Goal: Information Seeking & Learning: Check status

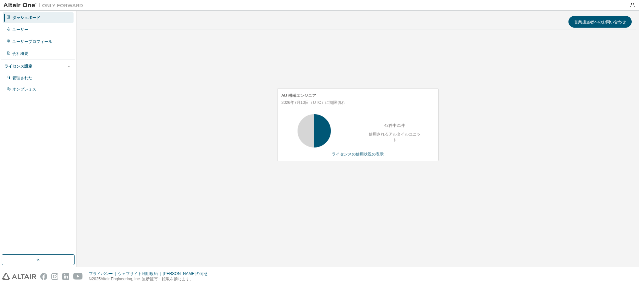
click at [352, 157] on div "AU 機械エンジニア 2026年7月10日 （UTC） に期限切れ 42件中21件 使用されるアルタイルユニット ライセンスの使用状況の表示" at bounding box center [357, 124] width 161 height 73
click at [351, 152] on font "ライセンスの使用状況の表示" at bounding box center [358, 154] width 52 height 5
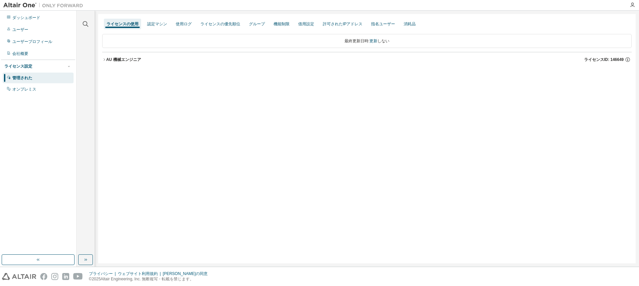
click at [103, 59] on icon "button" at bounding box center [104, 60] width 4 height 4
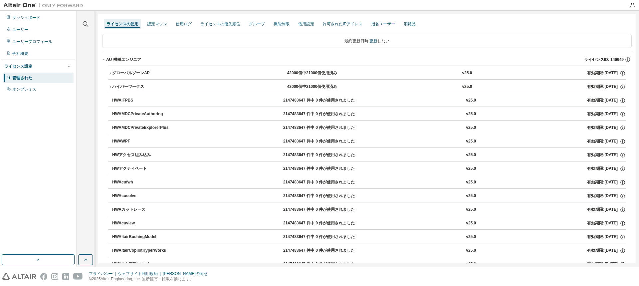
click at [110, 74] on icon "button" at bounding box center [109, 73] width 1 height 2
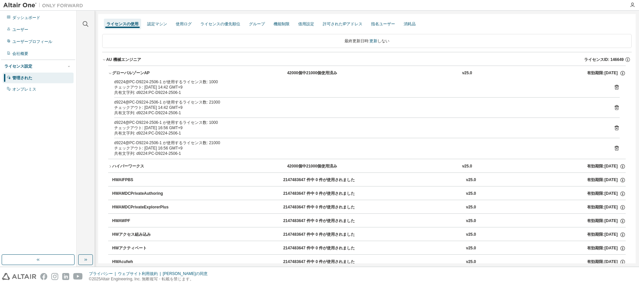
click at [110, 74] on icon "button" at bounding box center [110, 73] width 2 height 1
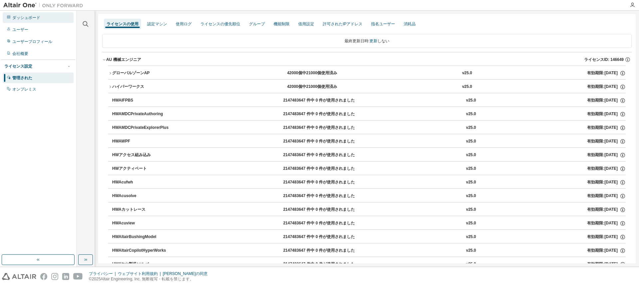
click at [22, 20] on font "ダッシュボード" at bounding box center [26, 17] width 28 height 5
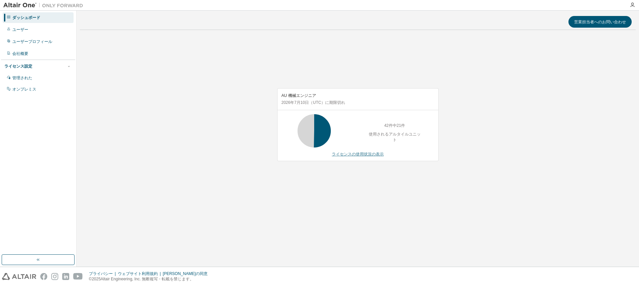
click at [350, 156] on font "ライセンスの使用状況の表示" at bounding box center [358, 154] width 52 height 5
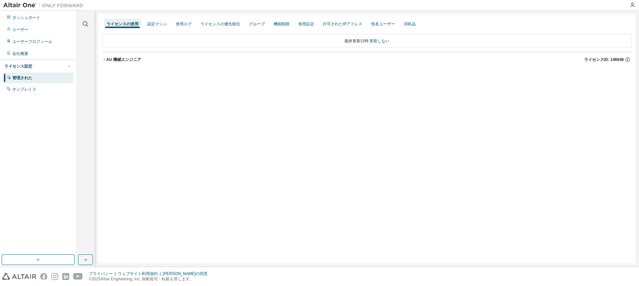
click at [104, 59] on icon "button" at bounding box center [104, 60] width 4 height 4
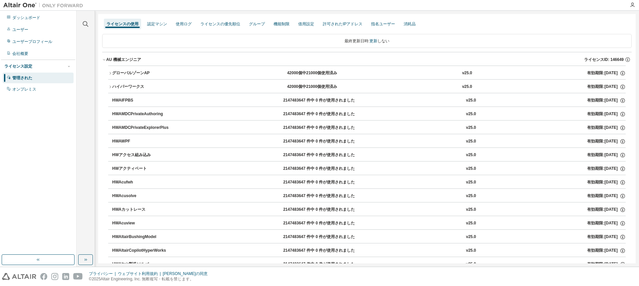
click at [112, 73] on font "グローバルゾーンAP" at bounding box center [131, 73] width 38 height 5
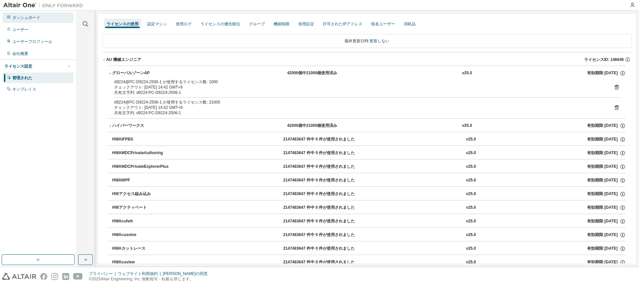
click at [29, 19] on font "ダッシュボード" at bounding box center [26, 17] width 28 height 5
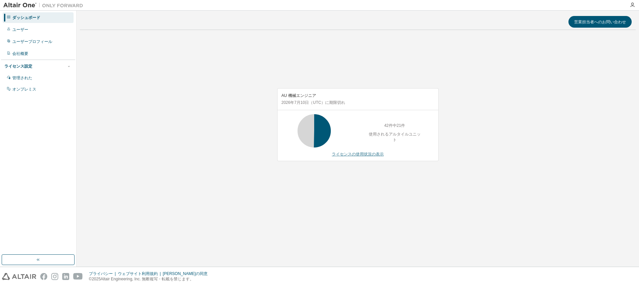
click at [350, 155] on font "ライセンスの使用状況の表示" at bounding box center [358, 154] width 52 height 5
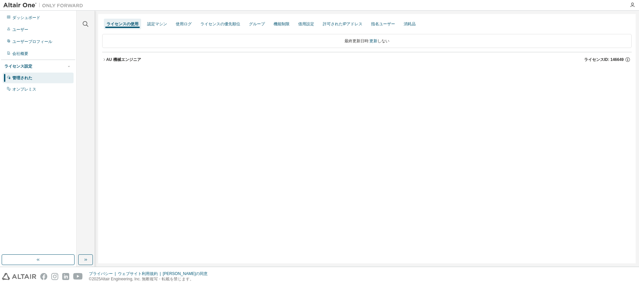
click at [107, 61] on font "AU 機械エンジニア" at bounding box center [123, 59] width 35 height 5
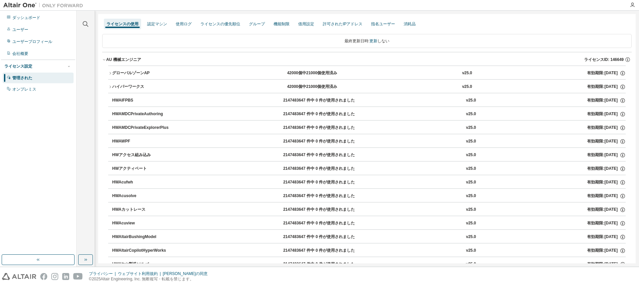
click at [120, 74] on font "グローバルゾーンAP" at bounding box center [131, 73] width 38 height 5
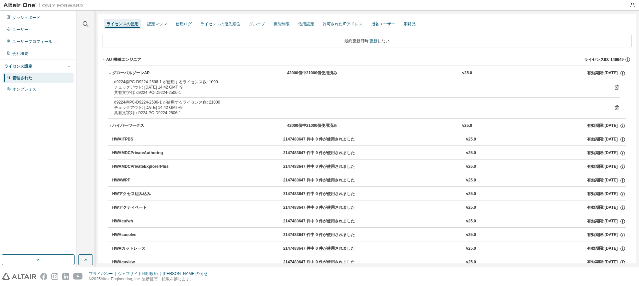
click at [114, 123] on font "ハイパーワークス" at bounding box center [128, 125] width 32 height 5
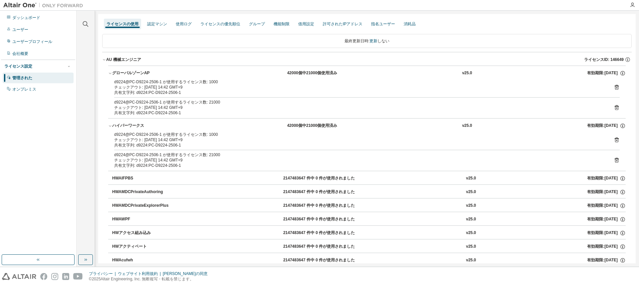
click at [614, 106] on icon at bounding box center [616, 107] width 4 height 5
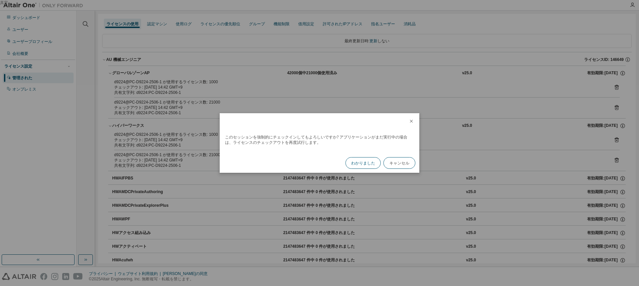
click at [359, 162] on font "わかりました" at bounding box center [363, 163] width 24 height 6
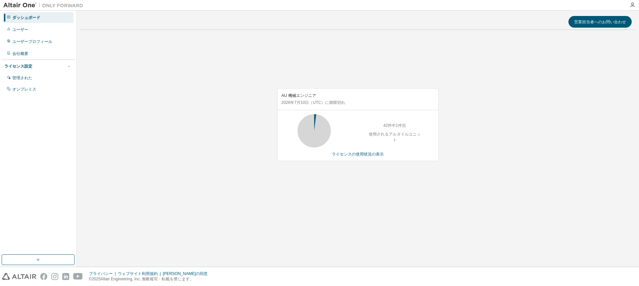
click at [198, 98] on div "AU 機械エンジニア 2026年7月10日 （UTC） に期限切れ 42件中1件目 使用されるアルタイルユニット ライセンスの使用状況の表示" at bounding box center [357, 128] width 555 height 186
click at [357, 158] on div "AU 機械エンジニア 2026年7月10日 （UTC） に期限切れ 42件中1件目 使用されるアルタイルユニット ライセンスの使用状況の表示" at bounding box center [357, 124] width 161 height 73
click at [358, 156] on font "ライセンスの使用状況の表示" at bounding box center [358, 154] width 52 height 5
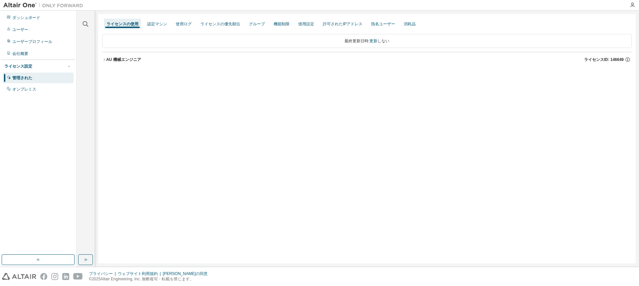
drag, startPoint x: 123, startPoint y: 54, endPoint x: 124, endPoint y: 59, distance: 5.4
click at [123, 54] on button "AU 機械エンジニア ライセンスID: 146649" at bounding box center [366, 59] width 529 height 15
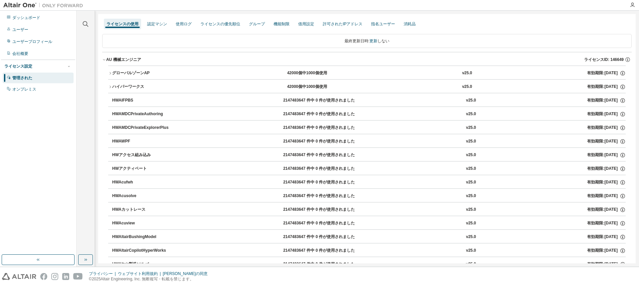
click at [131, 75] on font "グローバルゾーンAP" at bounding box center [131, 73] width 38 height 5
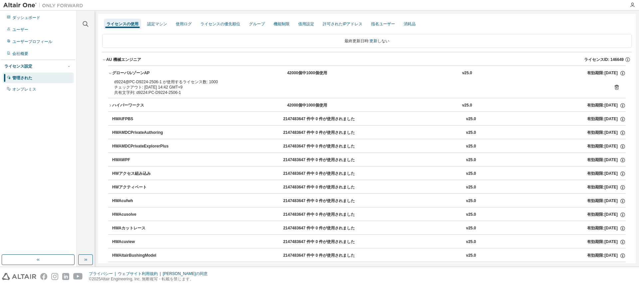
click at [614, 89] on icon at bounding box center [616, 87] width 4 height 5
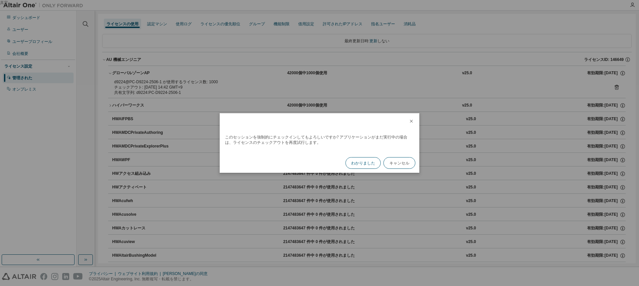
click at [363, 161] on font "わかりました" at bounding box center [363, 163] width 24 height 6
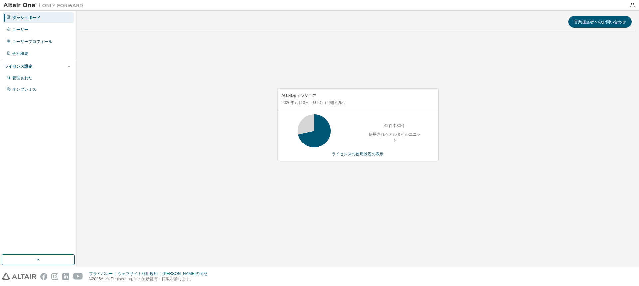
click at [217, 159] on div "AU 機械エンジニア 2026年7月10日 （UTC） に期限切れ 42件中30件 使用されるアルタイルユニット ライセンスの使用状況の表示" at bounding box center [357, 128] width 555 height 186
click at [217, 158] on div "AU 機械エンジニア 2026年7月10日 （UTC） に期限切れ 42件中30件 使用されるアルタイルユニット ライセンスの使用状況の表示" at bounding box center [357, 128] width 555 height 186
click at [221, 149] on div "AU 機械エンジニア 2026年7月10日 （UTC） に期限切れ 42件中30件 使用されるアルタイルユニット ライセンスの使用状況の表示" at bounding box center [357, 128] width 555 height 186
click at [189, 169] on div "AU 機械エンジニア 2026年7月10日 （UTC） に期限切れ 42件中30件 使用されるアルタイルユニット ライセンスの使用状況の表示" at bounding box center [357, 128] width 555 height 186
click at [487, 242] on div "営業担当者へのお問い合わせ AU 機械エンジニア 2026年7月10日 （UTC） に期限切れ 42件中30件 使用されるアルタイルユニット ライセンスの使用…" at bounding box center [357, 138] width 555 height 249
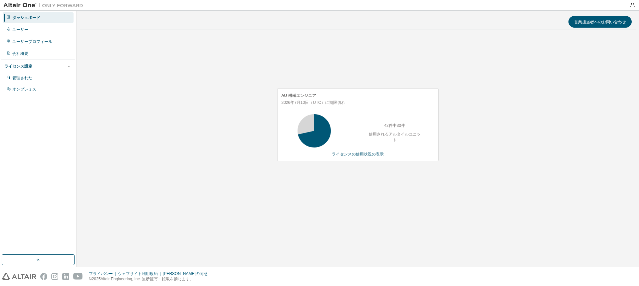
drag, startPoint x: 369, startPoint y: 200, endPoint x: 368, endPoint y: 206, distance: 6.0
click at [369, 200] on div "AU 機械エンジニア 2026年7月10日 （UTC） に期限切れ 42件中30件 使用されるアルタイルユニット ライセンスの使用状況の表示" at bounding box center [357, 128] width 555 height 186
drag, startPoint x: 340, startPoint y: 236, endPoint x: 335, endPoint y: 236, distance: 4.7
click at [340, 236] on div "営業担当者へのお問い合わせ AU 機械エンジニア 2026年7月10日 （UTC） に期限切れ 42件中0件 使用されるアルタイルユニット ライセンスの使用状…" at bounding box center [357, 138] width 555 height 249
click at [471, 176] on div "AU 機械エンジニア 2026年7月10日 （UTC） に期限切れ 42件中21件 使用されるアルタイルユニット ライセンスの使用状況の表示" at bounding box center [357, 128] width 555 height 186
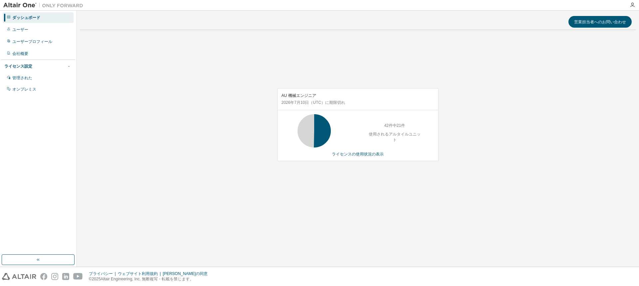
click at [189, 199] on div "AU 機械エンジニア 2026年7月10日 （UTC） に期限切れ 42件中21件 使用されるアルタイルユニット ライセンスの使用状況の表示" at bounding box center [357, 128] width 555 height 186
click at [516, 259] on div "営業担当者へのお問い合わせ AU 機械エンジニア 2026年7月10日 （UTC） に期限切れ 42件中21件 使用されるアルタイルユニット ライセンスの使用…" at bounding box center [357, 138] width 555 height 249
click at [238, 209] on div "AU 機械エンジニア 2026年7月10日 （UTC） に期限切れ 42件中21件 使用されるアルタイルユニット ライセンスの使用状況の表示" at bounding box center [357, 128] width 555 height 186
click at [150, 142] on div "AU 機械エンジニア 2026年7月10日 （UTC） に期限切れ 42件中22件 使用されるアルタイルユニット ライセンスの使用状況の表示" at bounding box center [357, 128] width 555 height 186
click at [151, 142] on div "AU 機械エンジニア 2026年7月10日 （UTC） に期限切れ 42件中22件 使用されるアルタイルユニット ライセンスの使用状況の表示" at bounding box center [357, 128] width 555 height 186
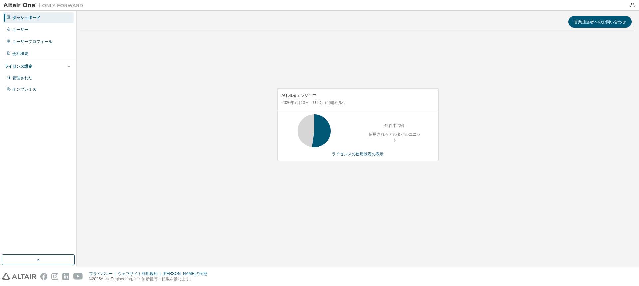
click at [151, 143] on div "AU 機械エンジニア 2026年7月10日 （UTC） に期限切れ 42件中22件 使用されるアルタイルユニット ライセンスの使用状況の表示" at bounding box center [357, 128] width 555 height 186
click at [33, 18] on font "ダッシュボード" at bounding box center [26, 17] width 28 height 5
click at [344, 156] on font "ライセンスの使用状況の表示" at bounding box center [358, 154] width 52 height 5
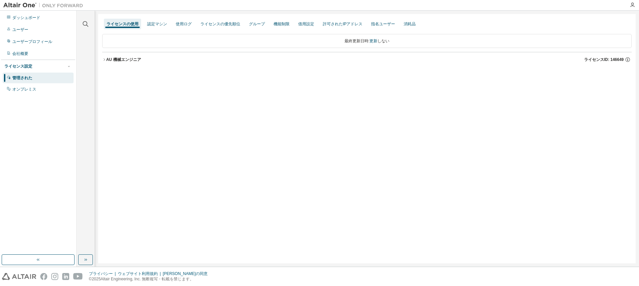
click at [104, 60] on icon "button" at bounding box center [103, 59] width 1 height 2
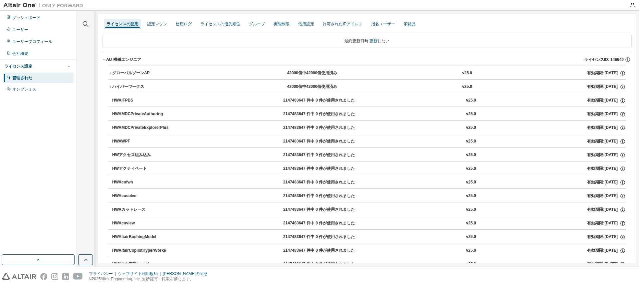
click at [110, 71] on button "グローバルゾーンAP 42000個中42000個使用済み v25.0 有効期限: 2026-07-10" at bounding box center [366, 73] width 517 height 15
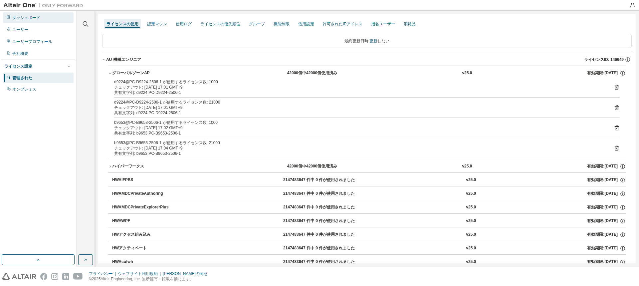
click at [45, 21] on div "ダッシュボード" at bounding box center [38, 17] width 71 height 11
